Goal: Navigation & Orientation: Find specific page/section

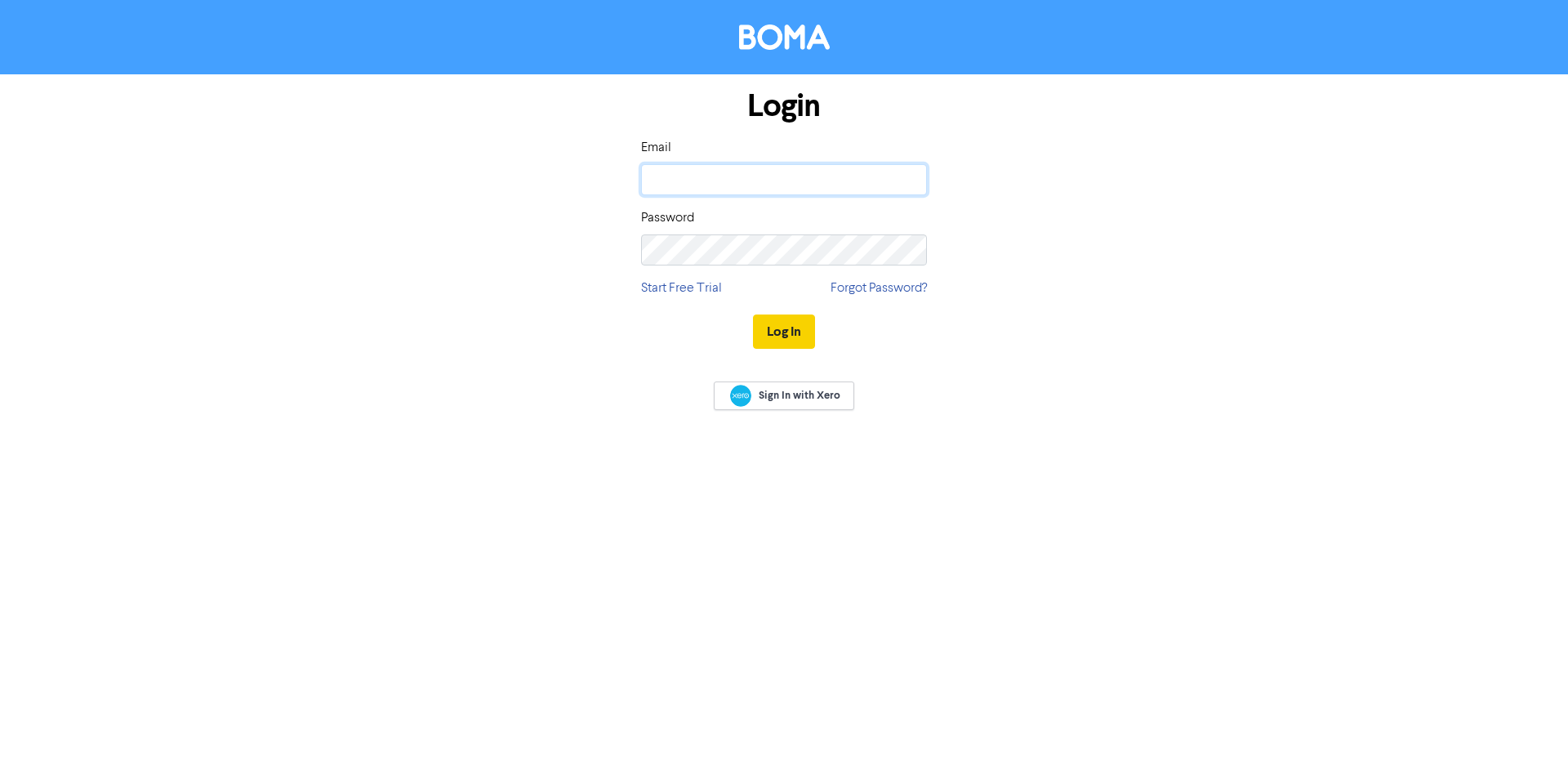
type input "[PERSON_NAME][EMAIL_ADDRESS][DOMAIN_NAME]"
click at [773, 325] on button "Log In" at bounding box center [784, 331] width 62 height 34
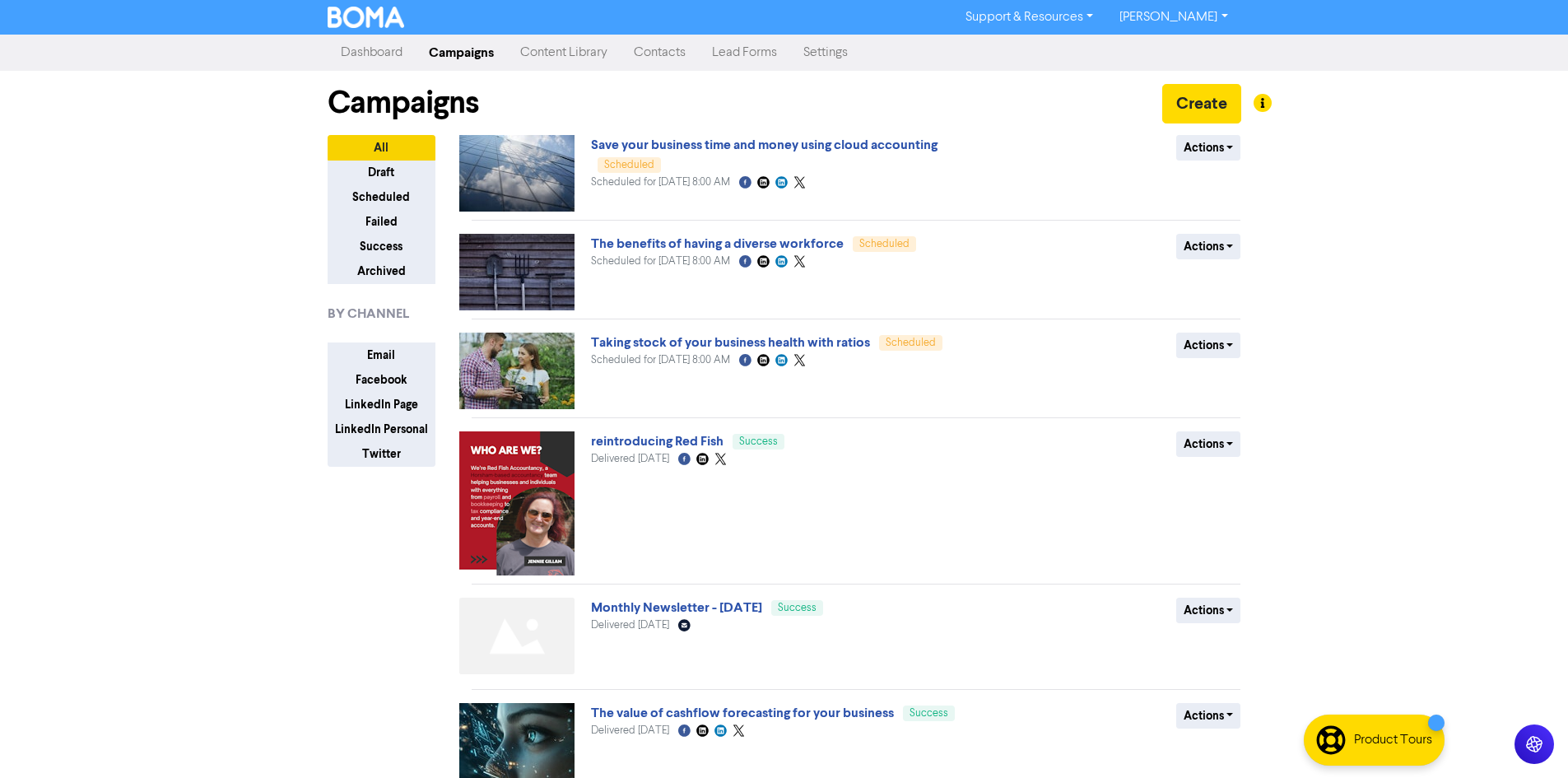
click at [566, 51] on link "Content Library" at bounding box center [563, 52] width 113 height 33
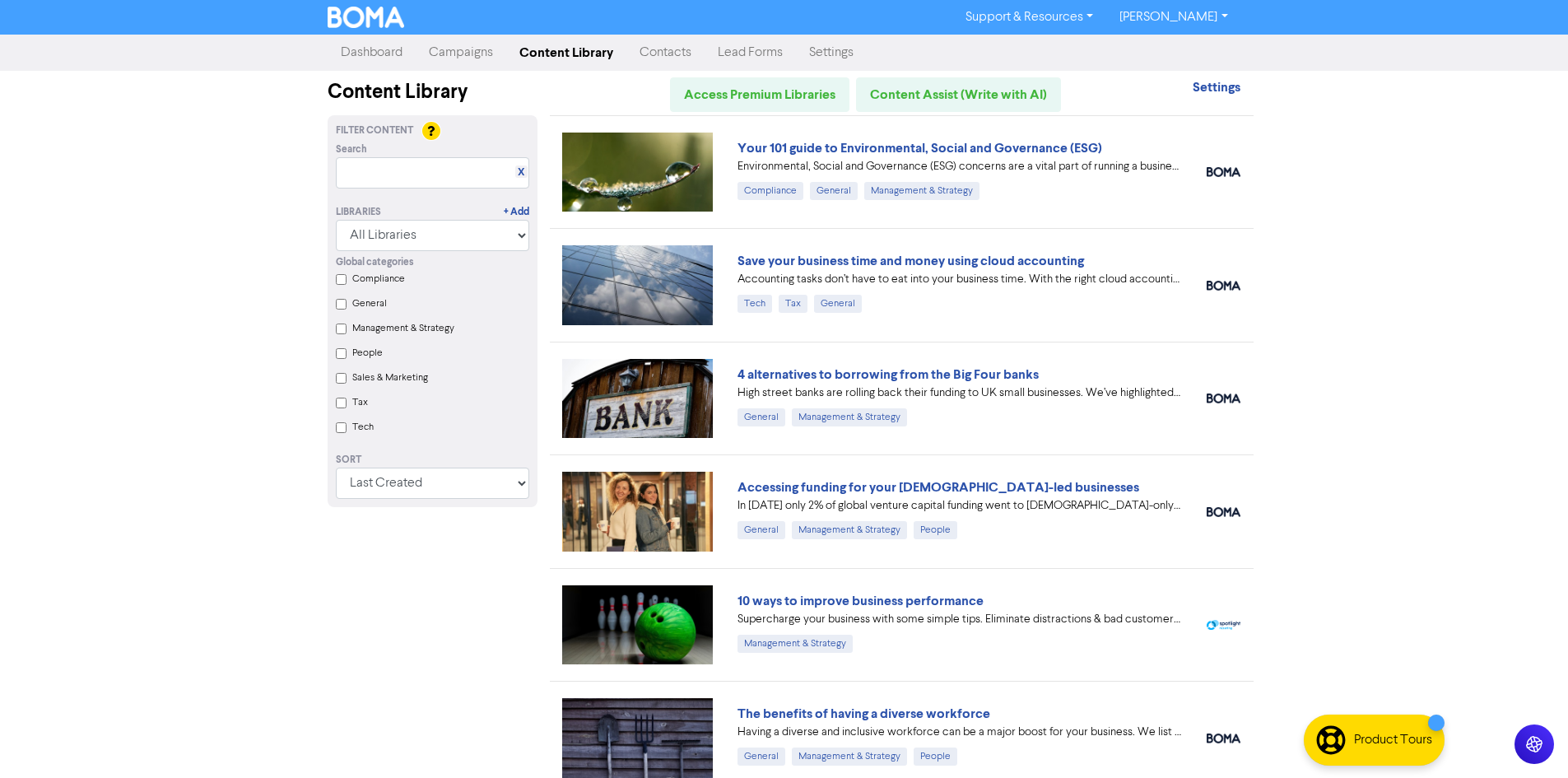
click at [1193, 13] on link "[PERSON_NAME]" at bounding box center [1174, 17] width 134 height 26
click at [1177, 51] on button "Log Out" at bounding box center [1172, 50] width 130 height 20
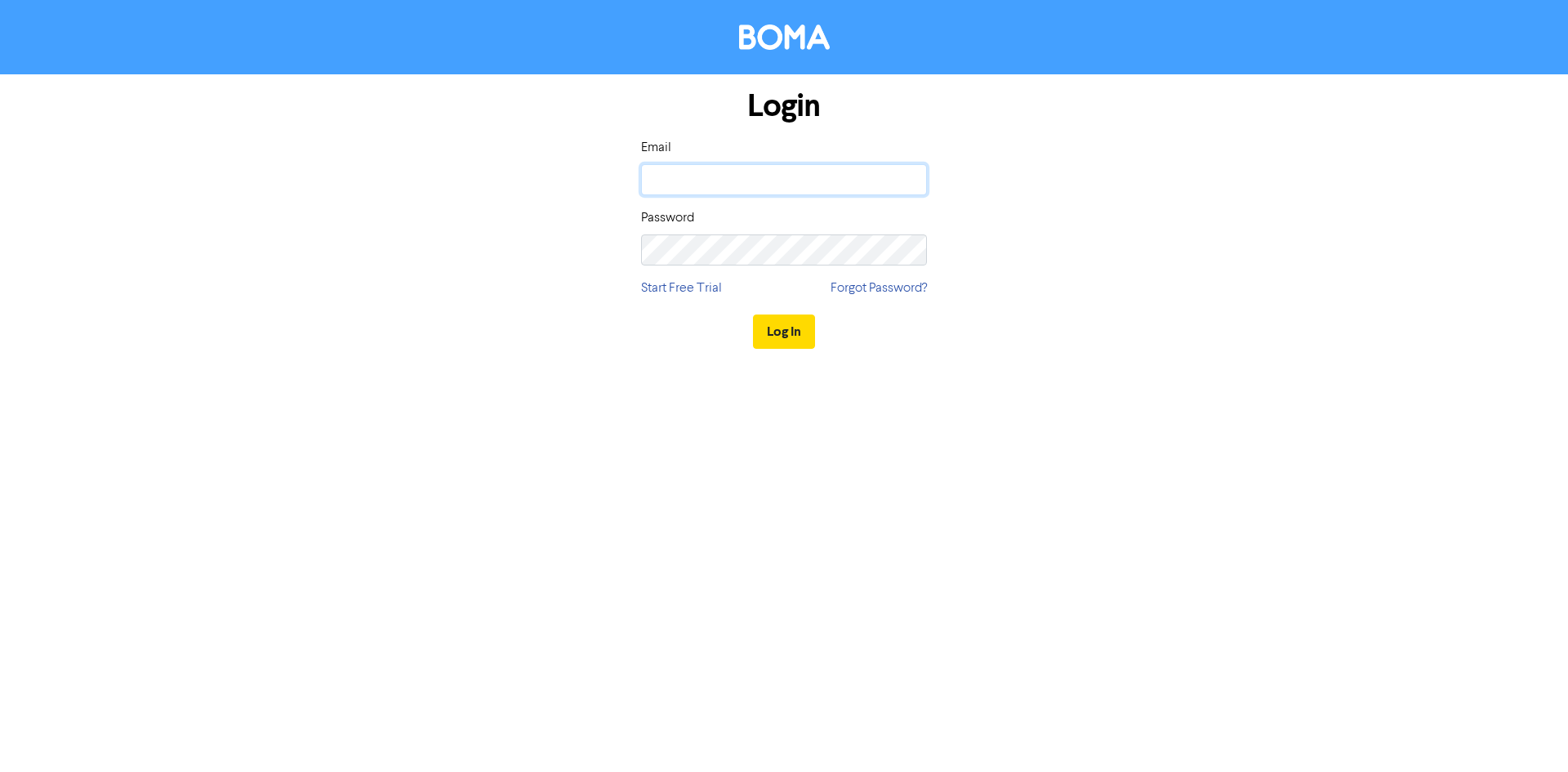
type input "[PERSON_NAME][EMAIL_ADDRESS][DOMAIN_NAME]"
